Goal: Transaction & Acquisition: Purchase product/service

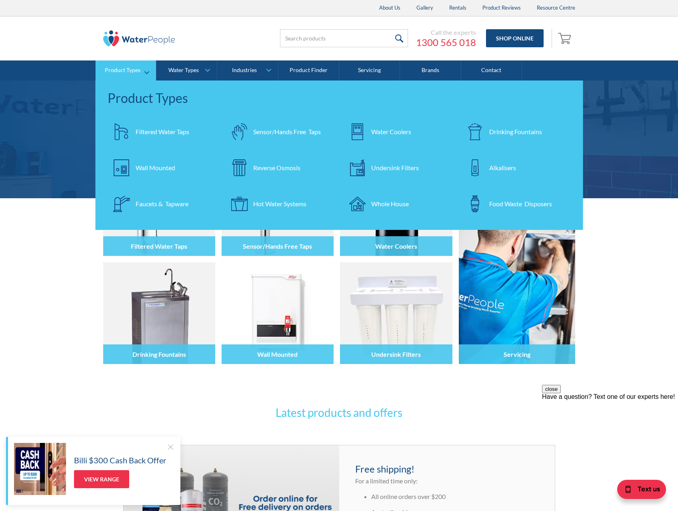
click at [519, 128] on div "Drinking Fountains" at bounding box center [515, 132] width 53 height 10
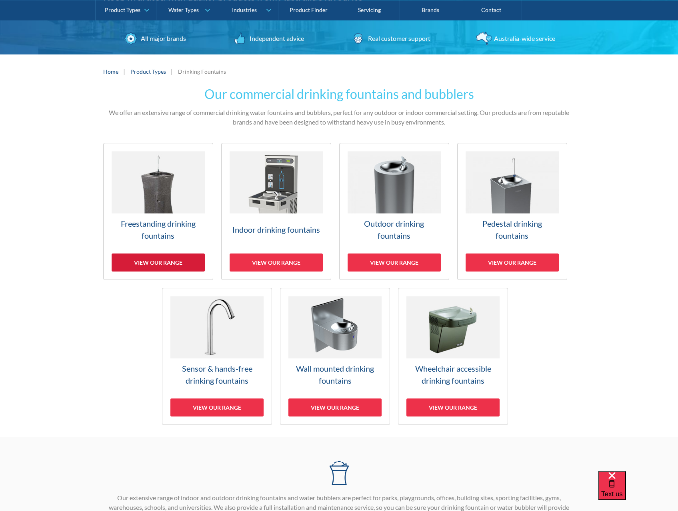
click at [148, 263] on div "View our range" at bounding box center [158, 262] width 93 height 18
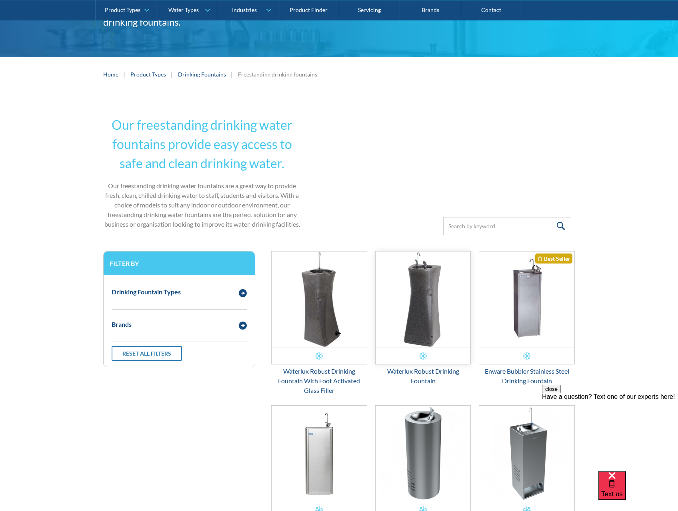
scroll to position [120, 0]
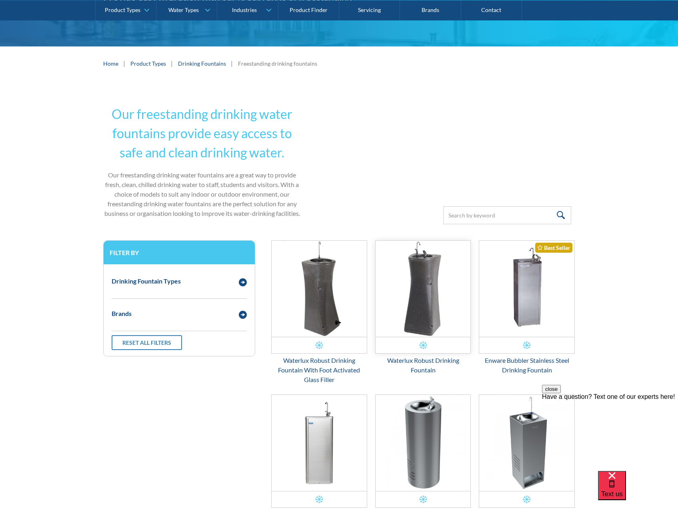
click at [429, 324] on img "Email Form 3" at bounding box center [423, 289] width 95 height 96
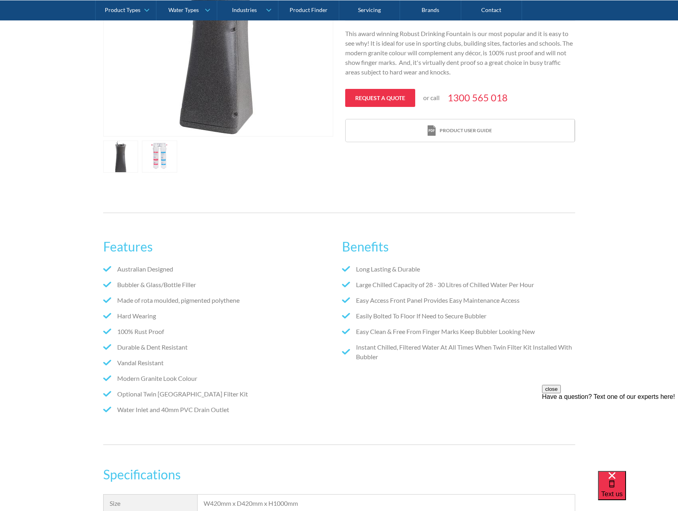
click at [168, 164] on link "open lightbox" at bounding box center [159, 156] width 35 height 32
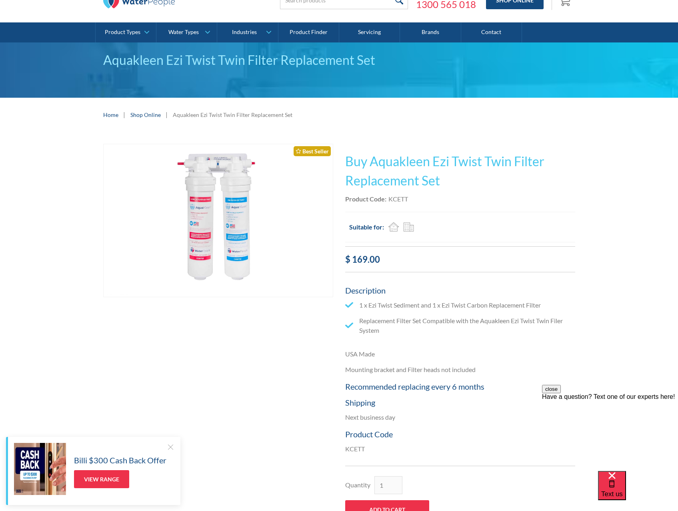
scroll to position [80, 0]
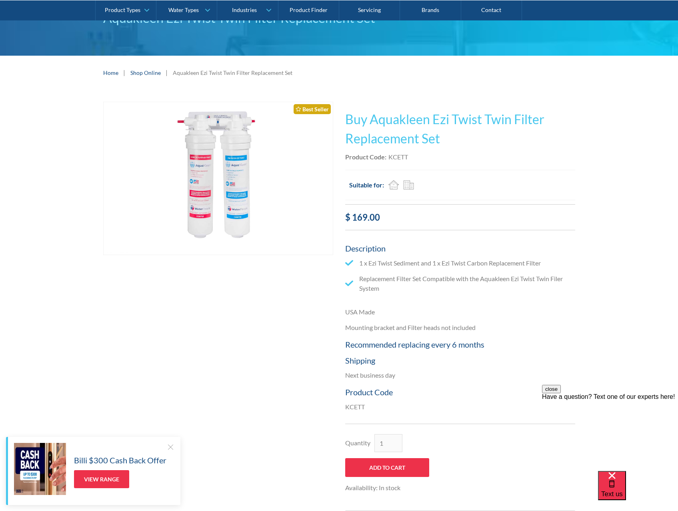
click at [169, 445] on div at bounding box center [170, 447] width 8 height 8
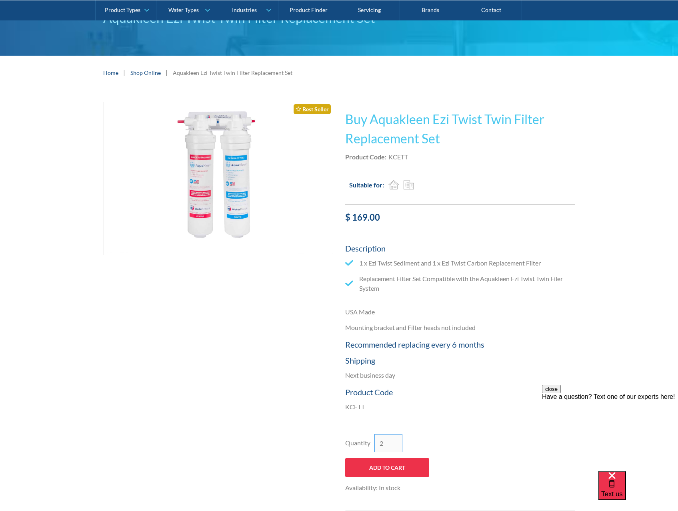
click at [395, 441] on input "2" at bounding box center [389, 443] width 28 height 18
click at [395, 441] on input "3" at bounding box center [389, 443] width 28 height 18
click at [395, 441] on input "4" at bounding box center [389, 443] width 28 height 18
click at [395, 441] on input "5" at bounding box center [389, 443] width 28 height 18
type input "6"
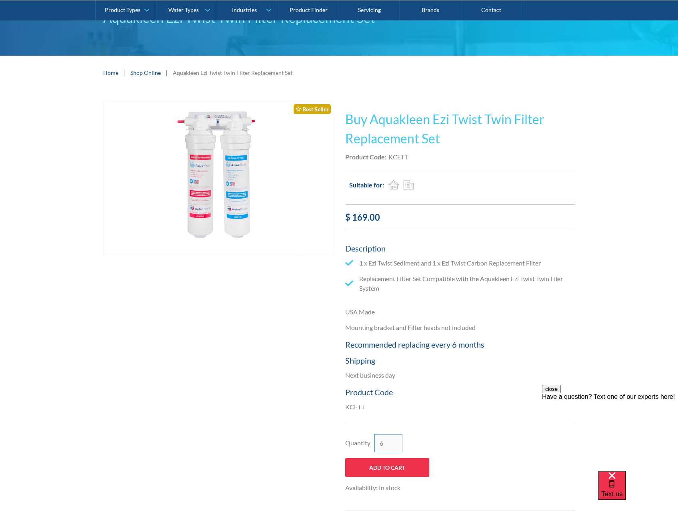
click at [395, 441] on input "6" at bounding box center [389, 443] width 28 height 18
click at [461, 440] on div "Quantity 6 Add to Cart Availability: In stock This product is out of stock. Pro…" at bounding box center [460, 460] width 230 height 75
click at [561, 393] on button "close" at bounding box center [551, 389] width 19 height 8
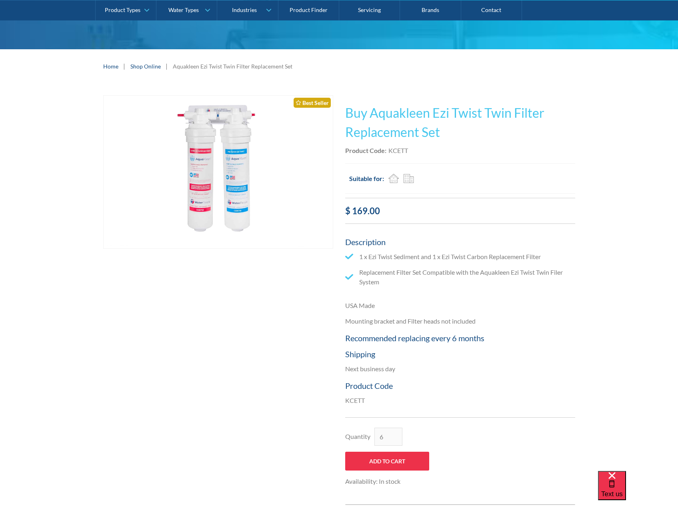
scroll to position [160, 0]
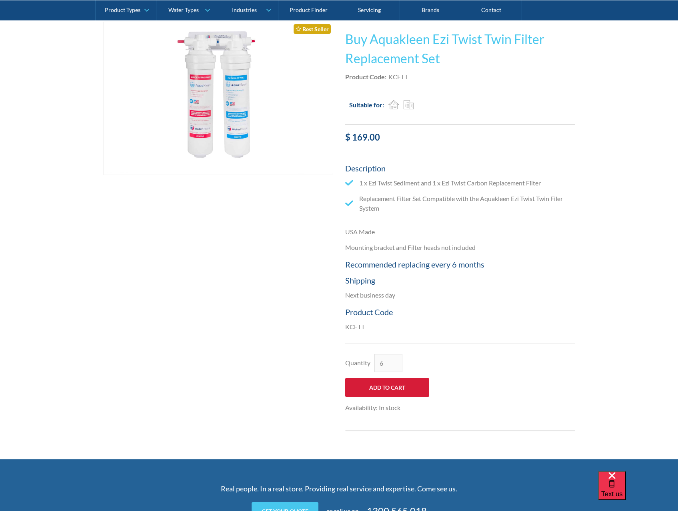
click at [390, 381] on input "Add to Cart" at bounding box center [387, 387] width 84 height 19
type input "Add to Cart"
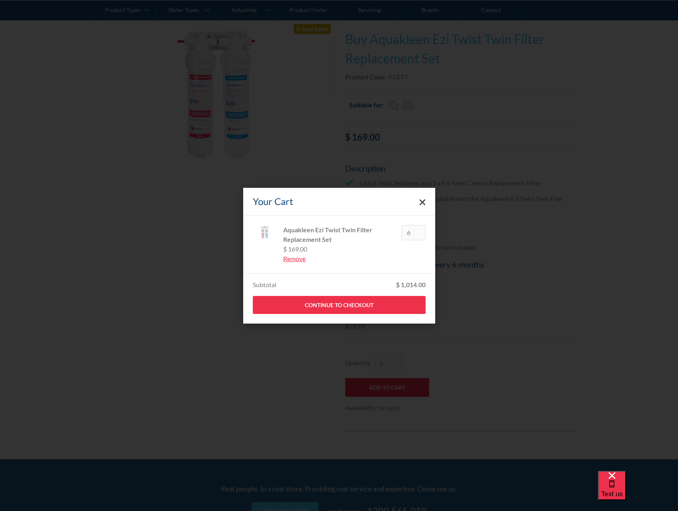
click at [425, 204] on icon "Close cart" at bounding box center [422, 202] width 6 height 6
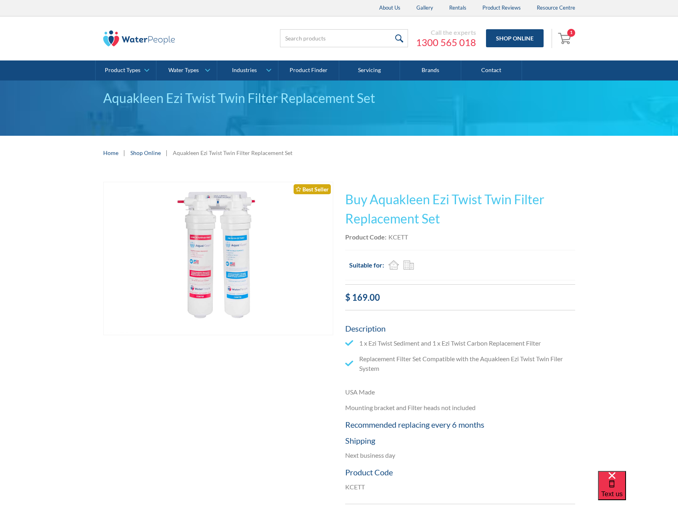
scroll to position [80, 0]
